Goal: Information Seeking & Learning: Learn about a topic

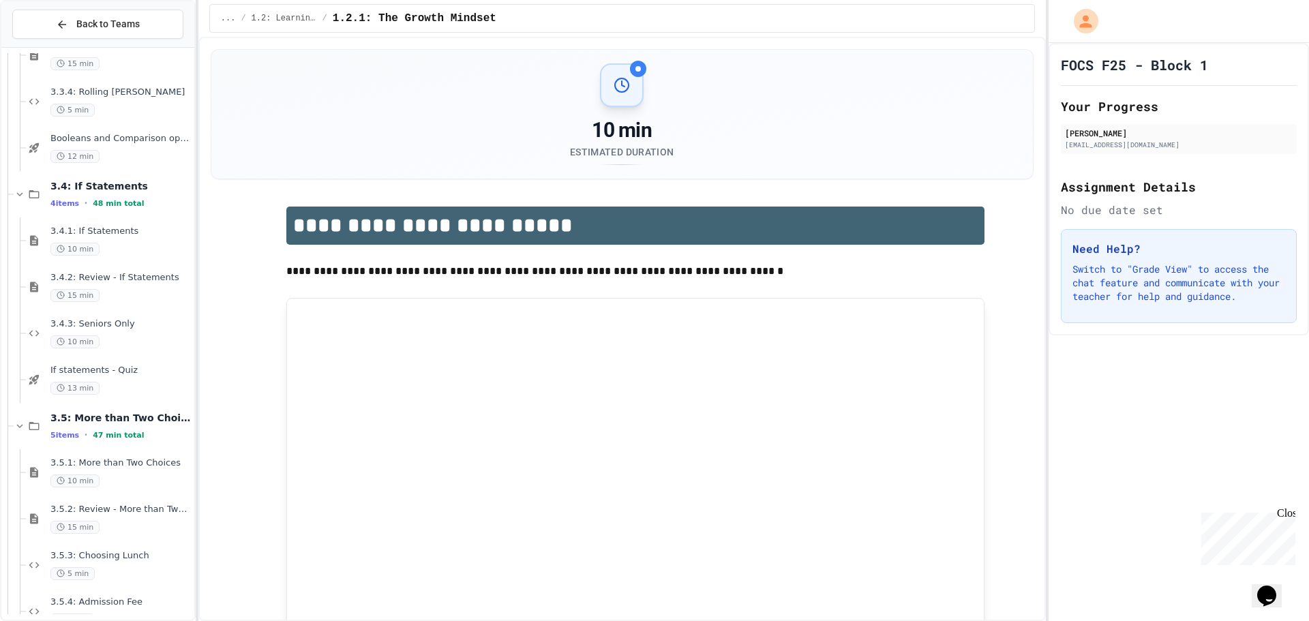
scroll to position [2607, 0]
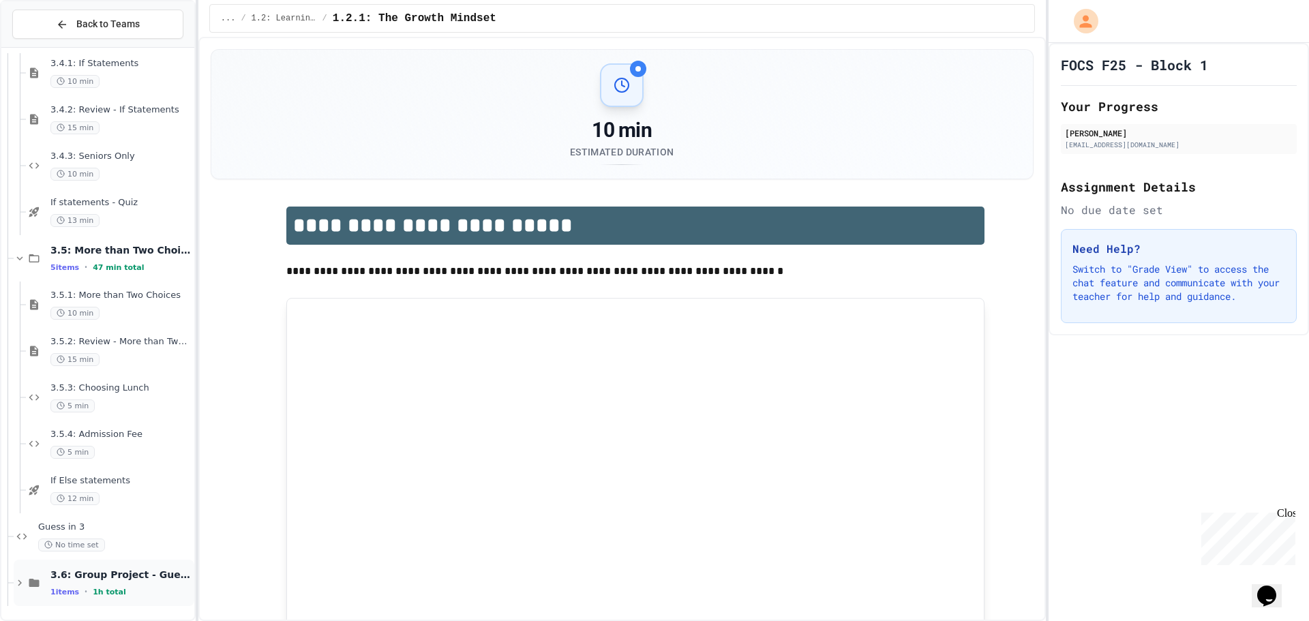
click at [106, 570] on span "3.6: Group Project - Guess your Classmates!" at bounding box center [120, 574] width 141 height 12
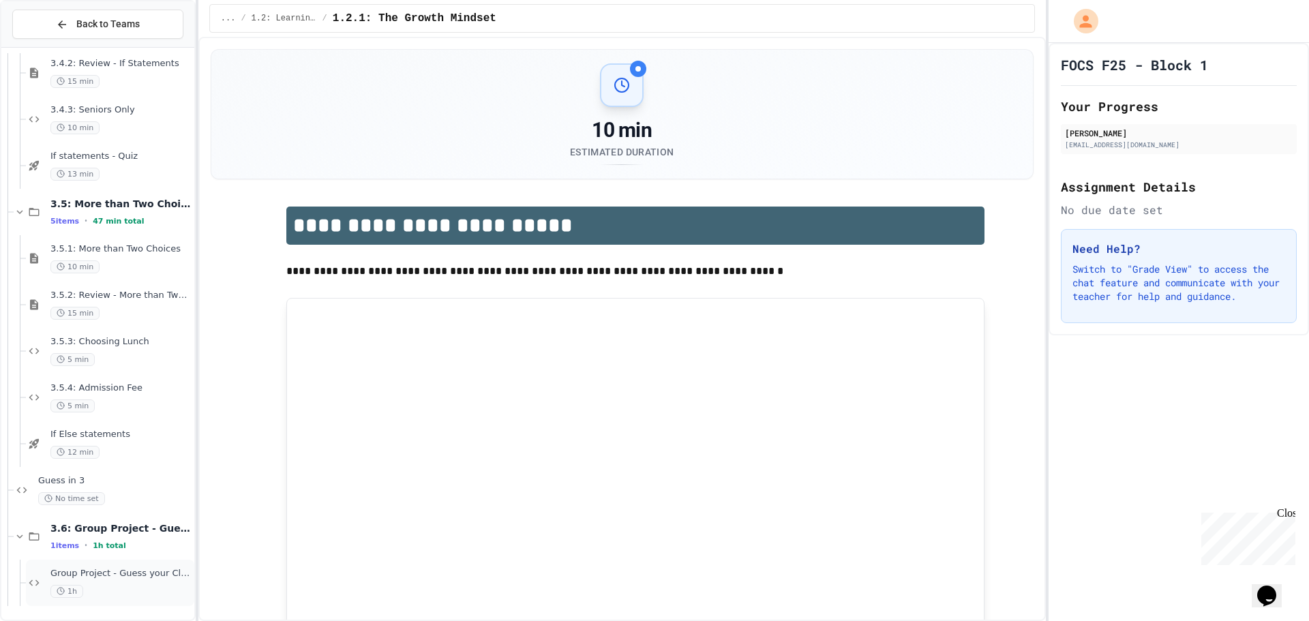
click at [112, 572] on span "Group Project - Guess your Classmates!" at bounding box center [120, 574] width 141 height 12
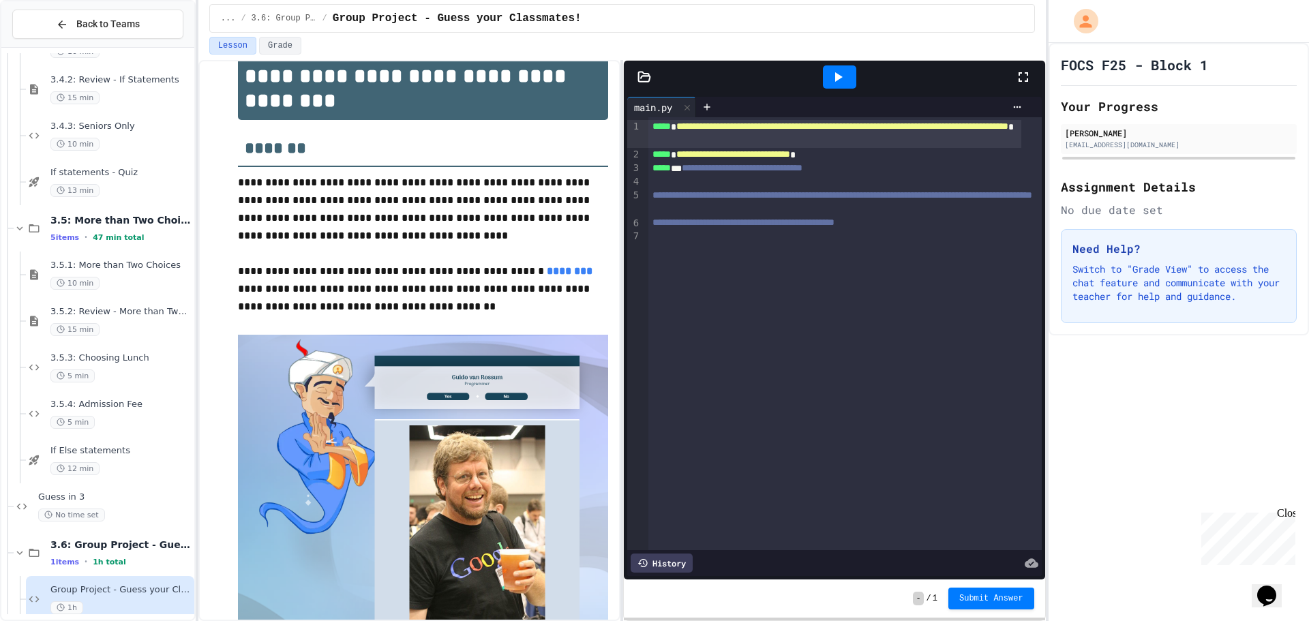
scroll to position [341, 0]
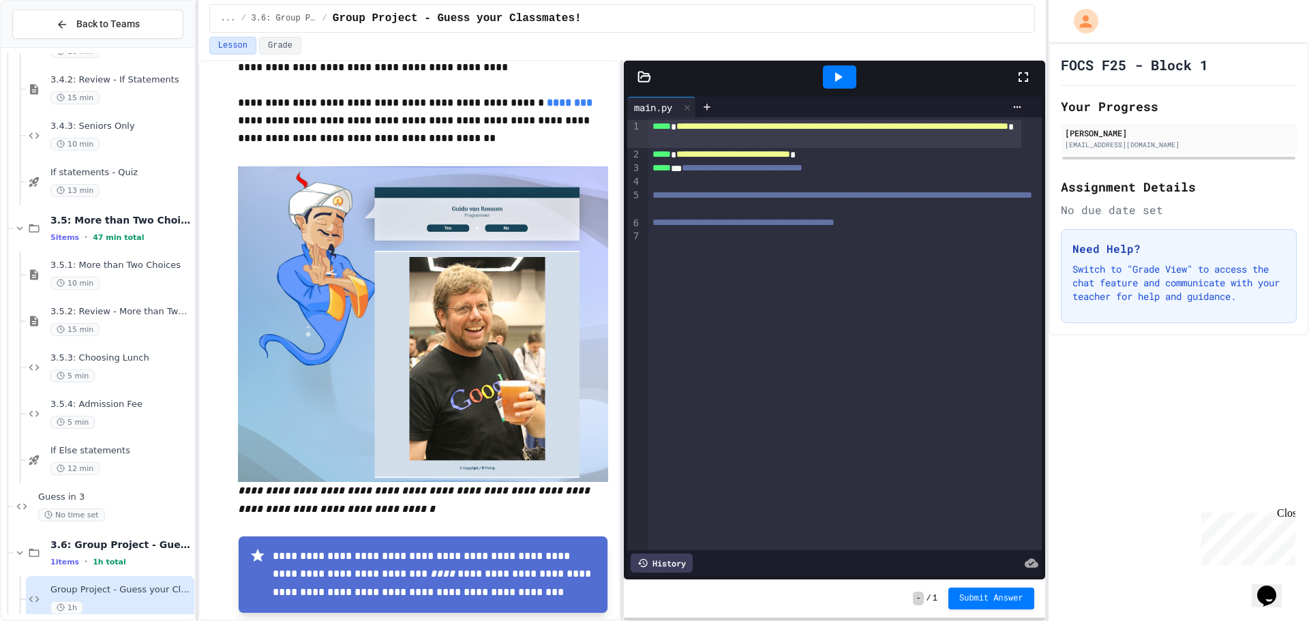
click at [840, 80] on icon at bounding box center [838, 77] width 16 height 16
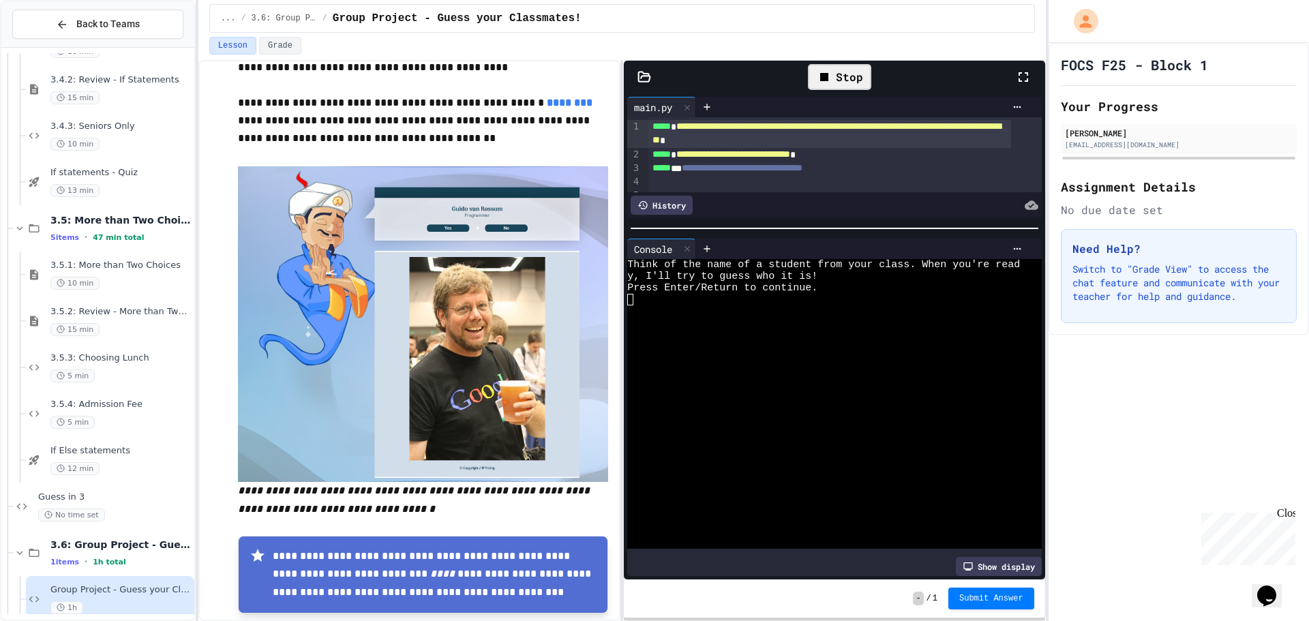
click at [728, 226] on div at bounding box center [834, 229] width 421 height 14
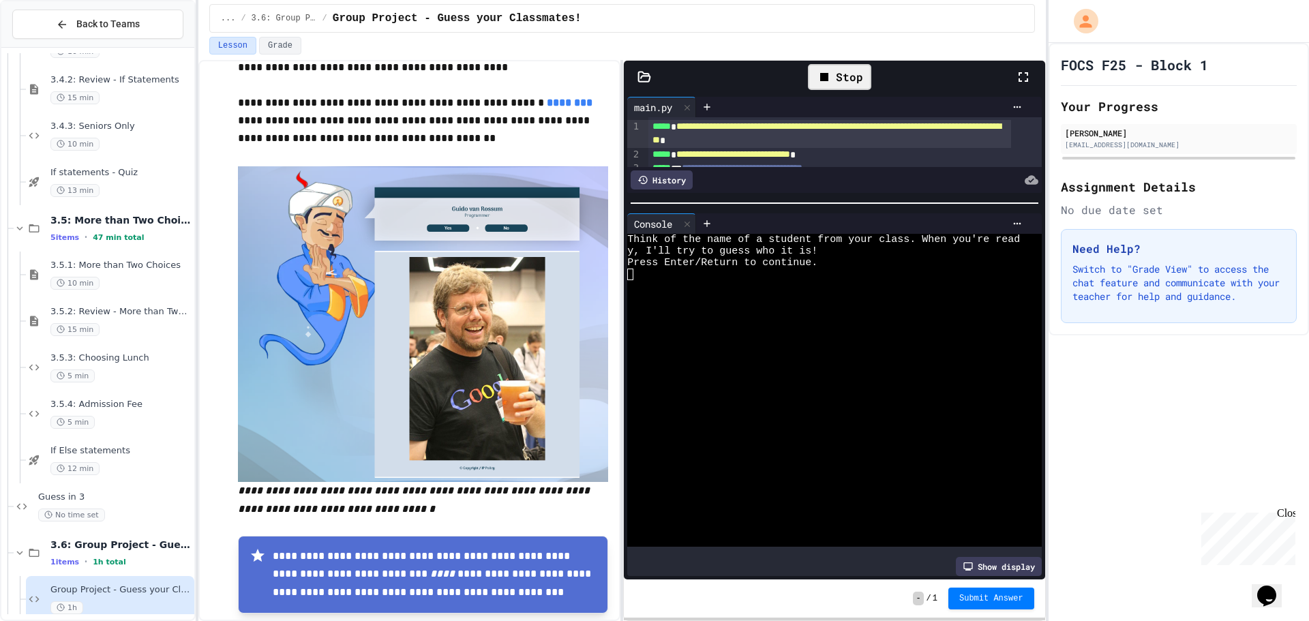
click at [729, 202] on div at bounding box center [833, 202] width 407 height 1
